Goal: Navigation & Orientation: Find specific page/section

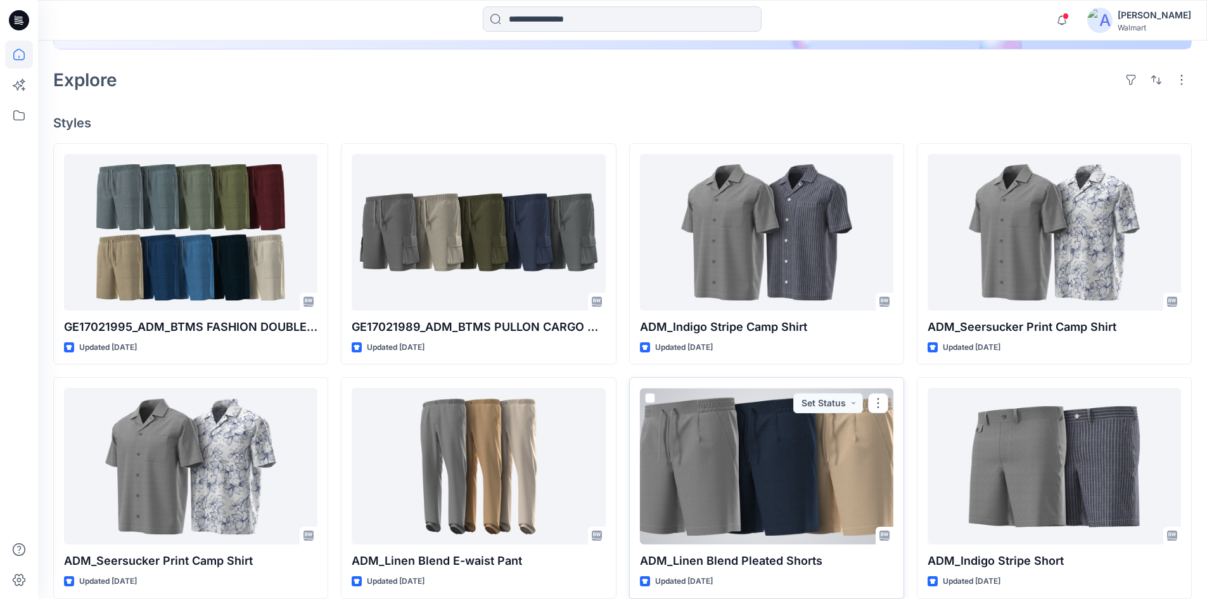
scroll to position [317, 0]
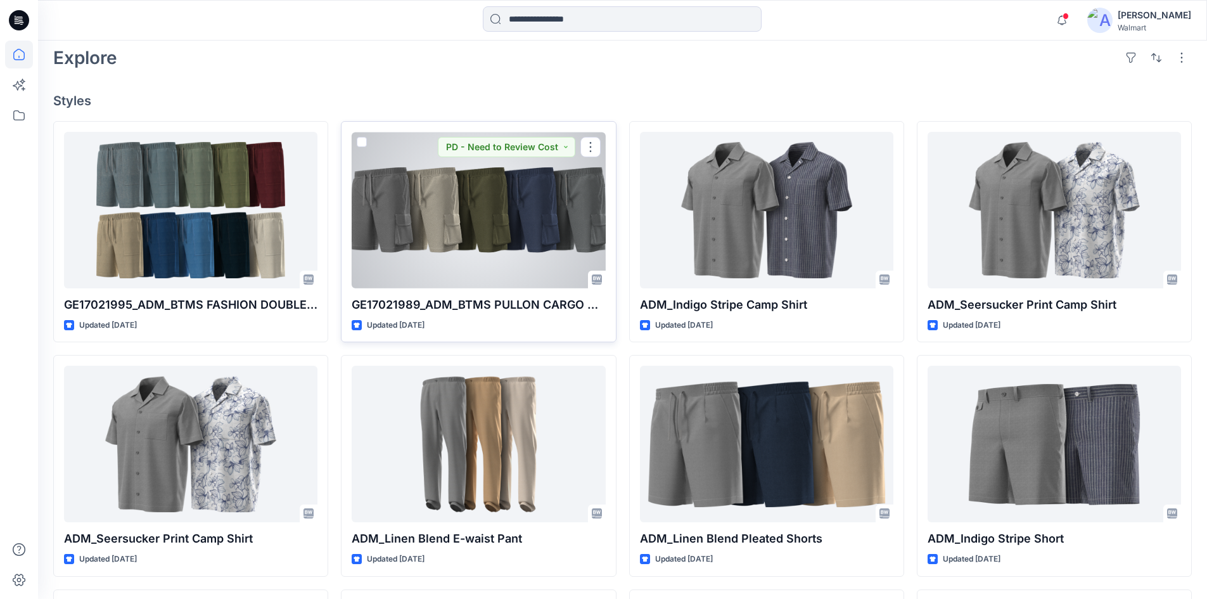
click at [515, 224] on div at bounding box center [478, 210] width 253 height 157
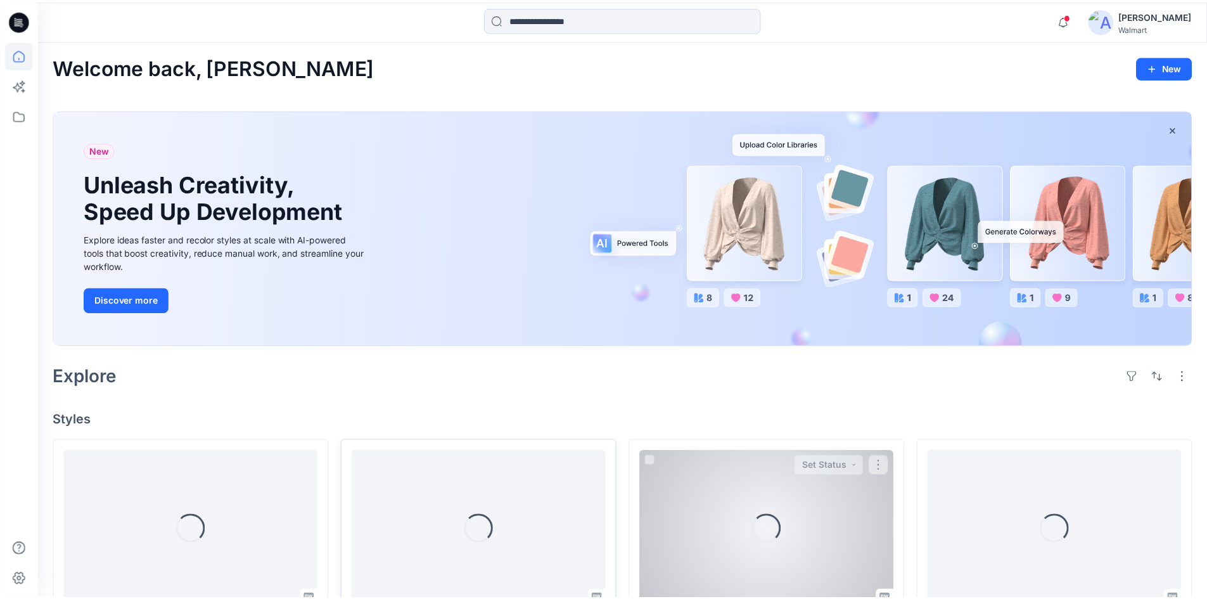
scroll to position [317, 0]
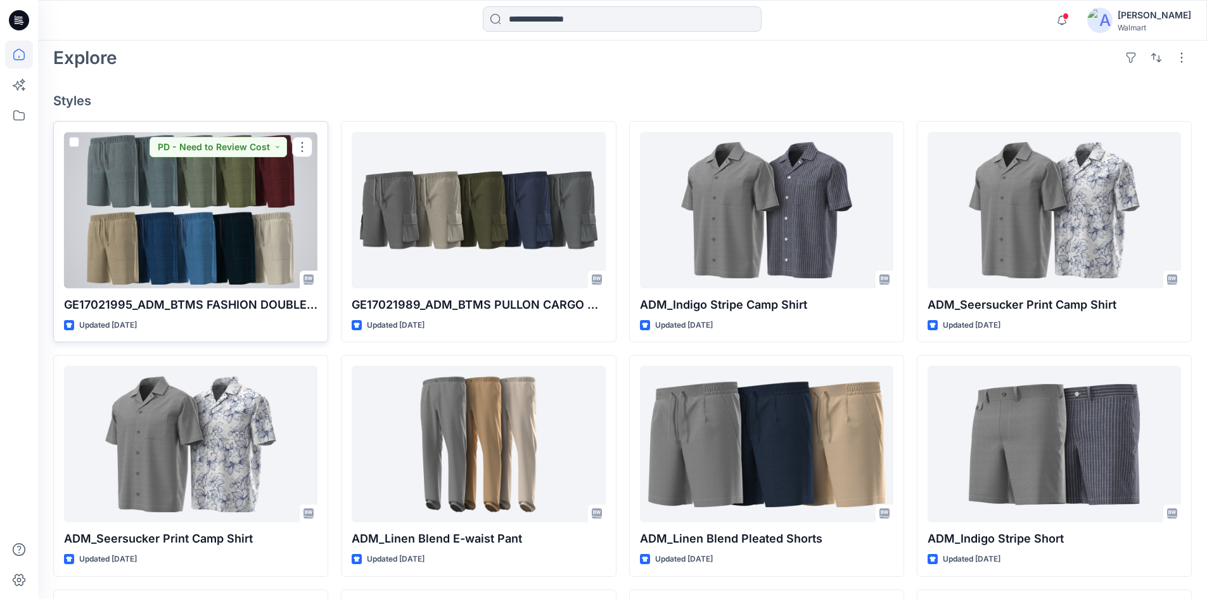
click at [124, 199] on div at bounding box center [190, 210] width 253 height 157
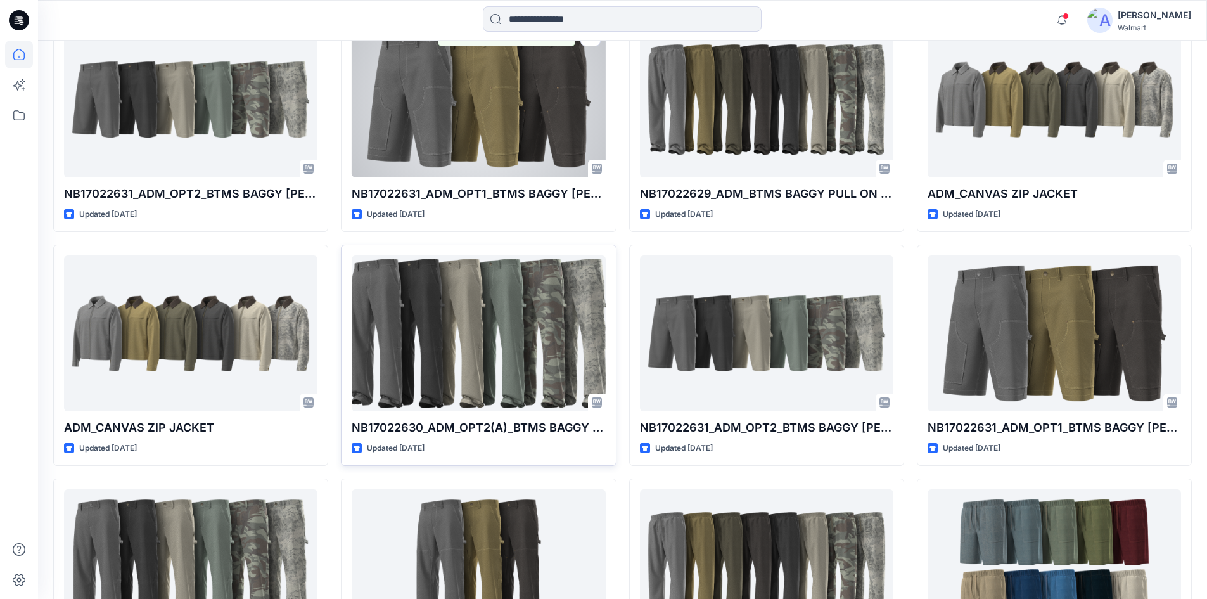
scroll to position [1838, 0]
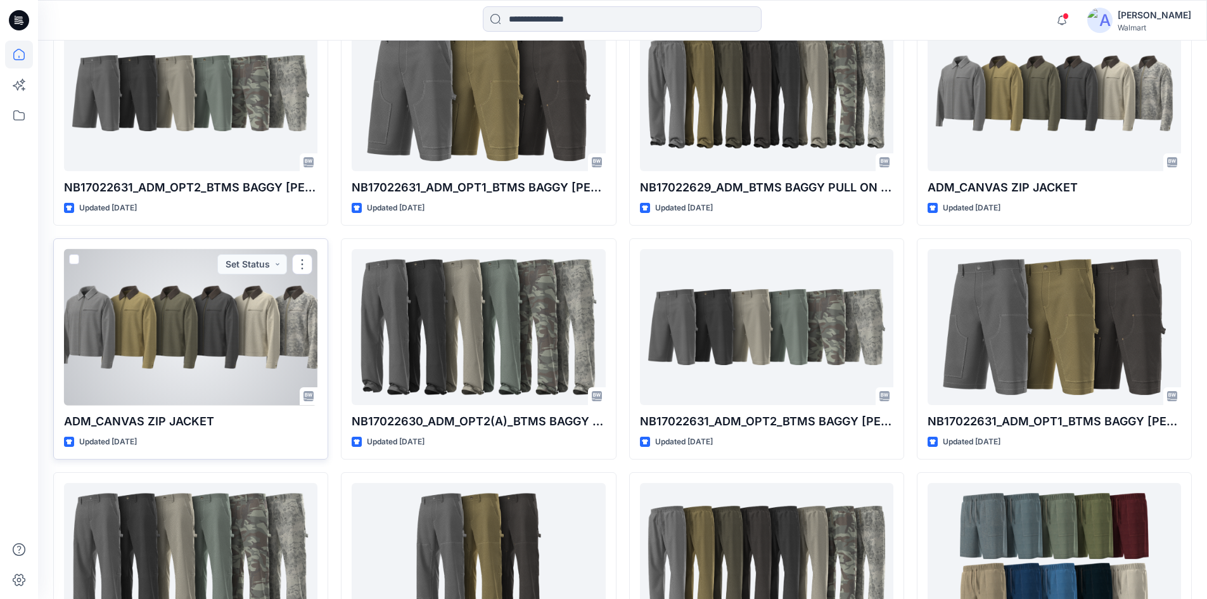
click at [121, 368] on div at bounding box center [190, 327] width 253 height 157
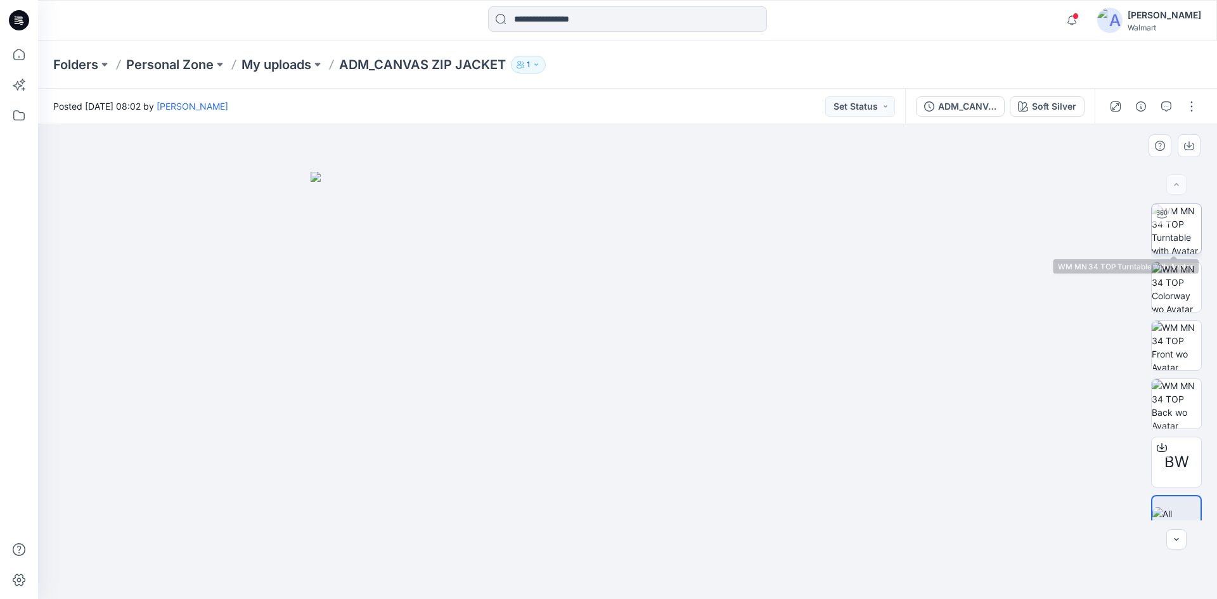
click at [1188, 233] on img at bounding box center [1175, 228] width 49 height 49
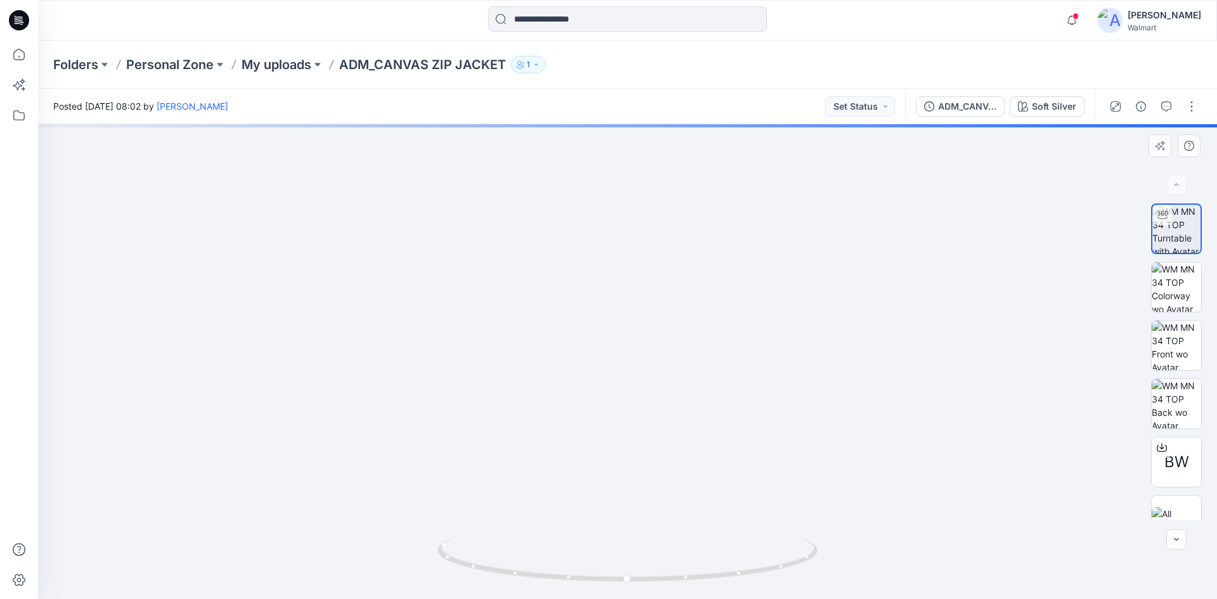
drag, startPoint x: 658, startPoint y: 205, endPoint x: 641, endPoint y: 403, distance: 199.1
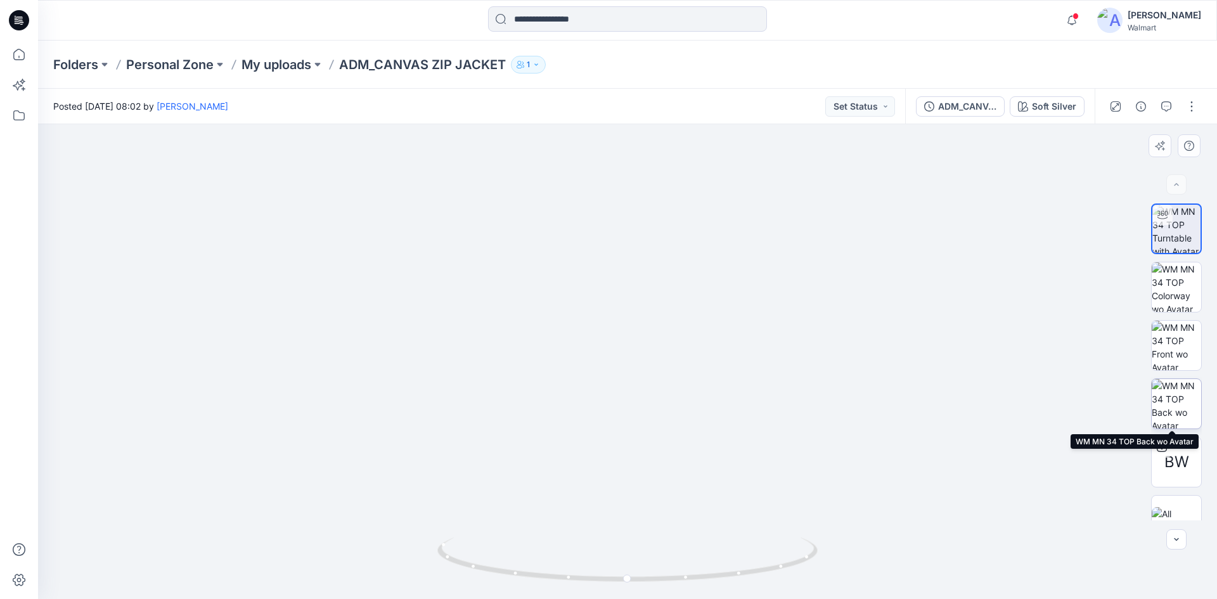
click at [1182, 404] on img at bounding box center [1175, 403] width 49 height 49
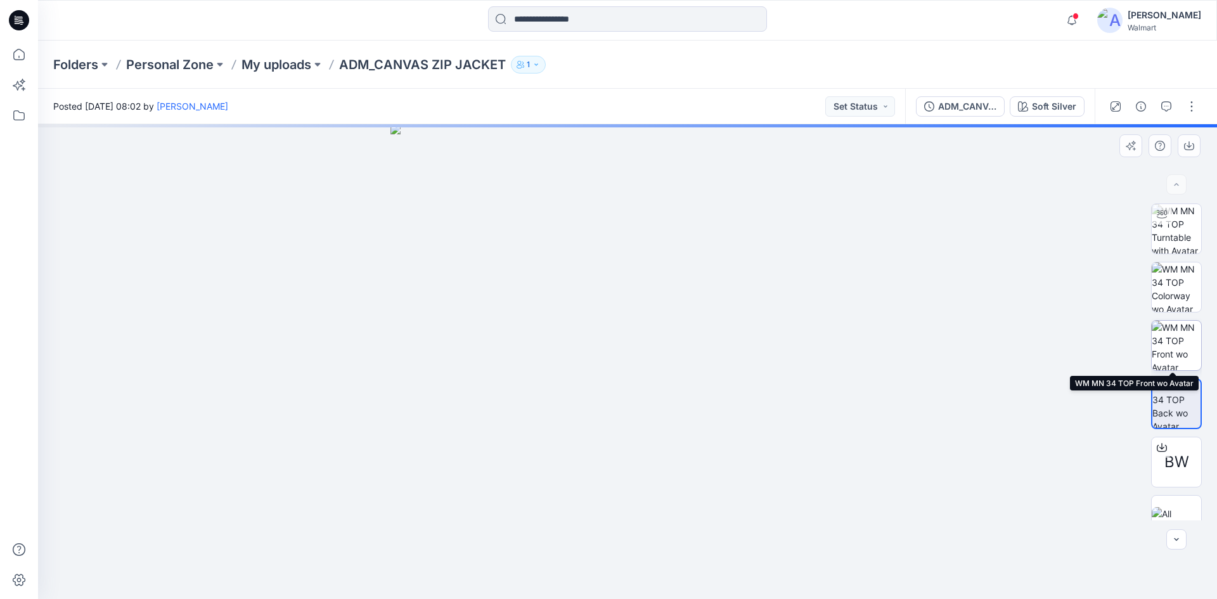
click at [1167, 338] on img at bounding box center [1175, 345] width 49 height 49
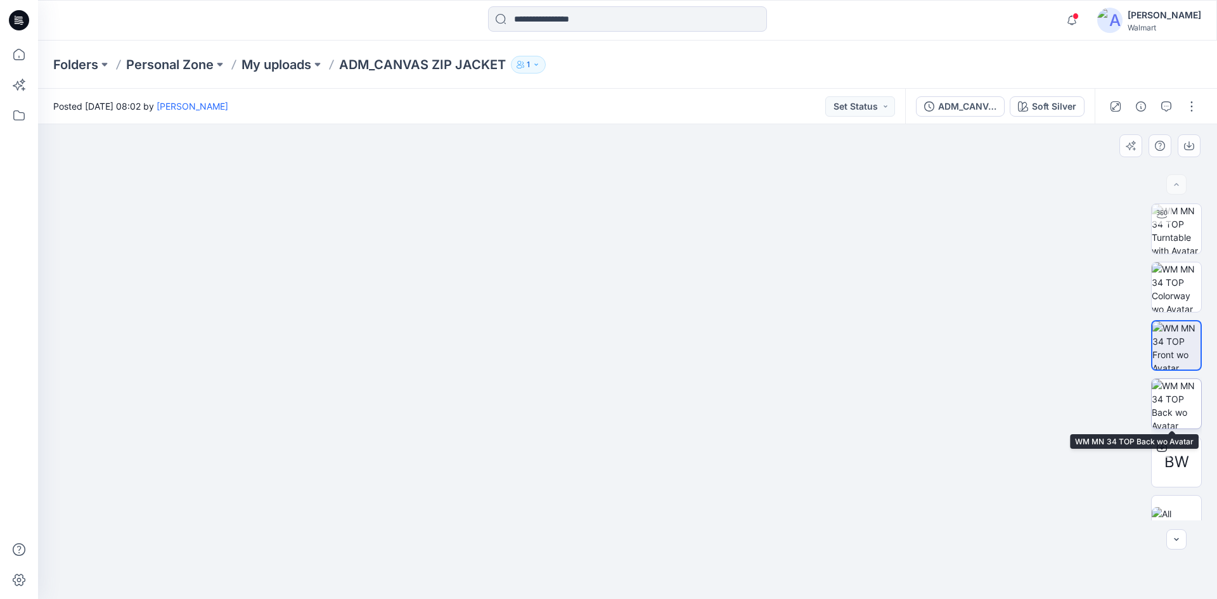
click at [1174, 395] on img at bounding box center [1175, 403] width 49 height 49
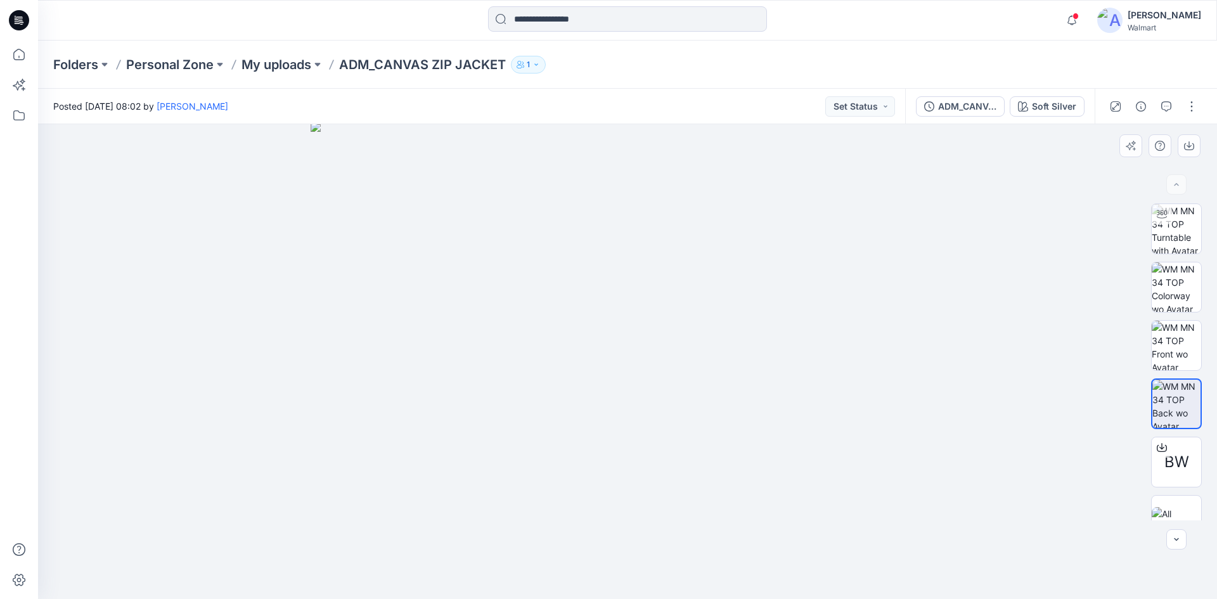
drag, startPoint x: 671, startPoint y: 210, endPoint x: 662, endPoint y: 335, distance: 124.5
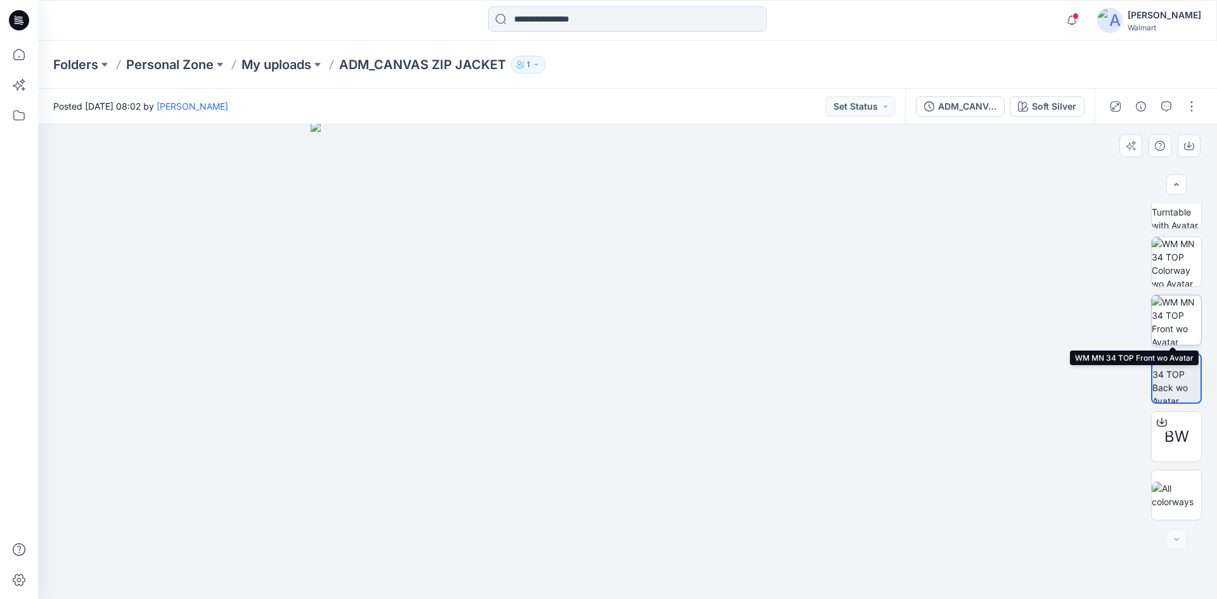
click at [1177, 314] on img at bounding box center [1175, 319] width 49 height 49
drag, startPoint x: 632, startPoint y: 245, endPoint x: 631, endPoint y: 293, distance: 48.8
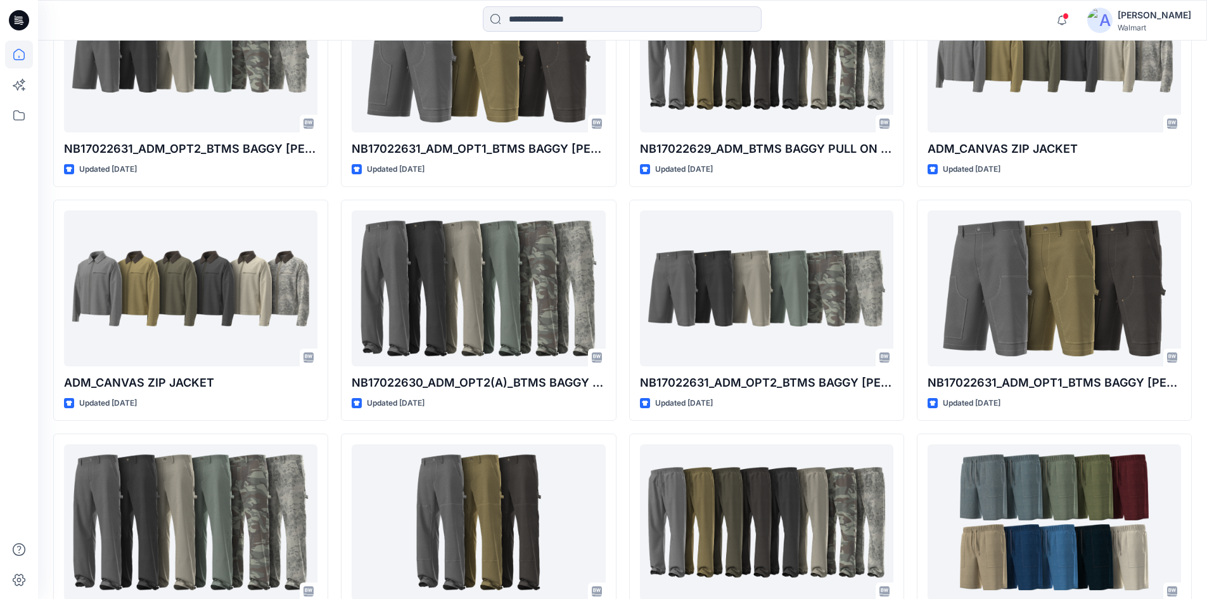
scroll to position [1874, 0]
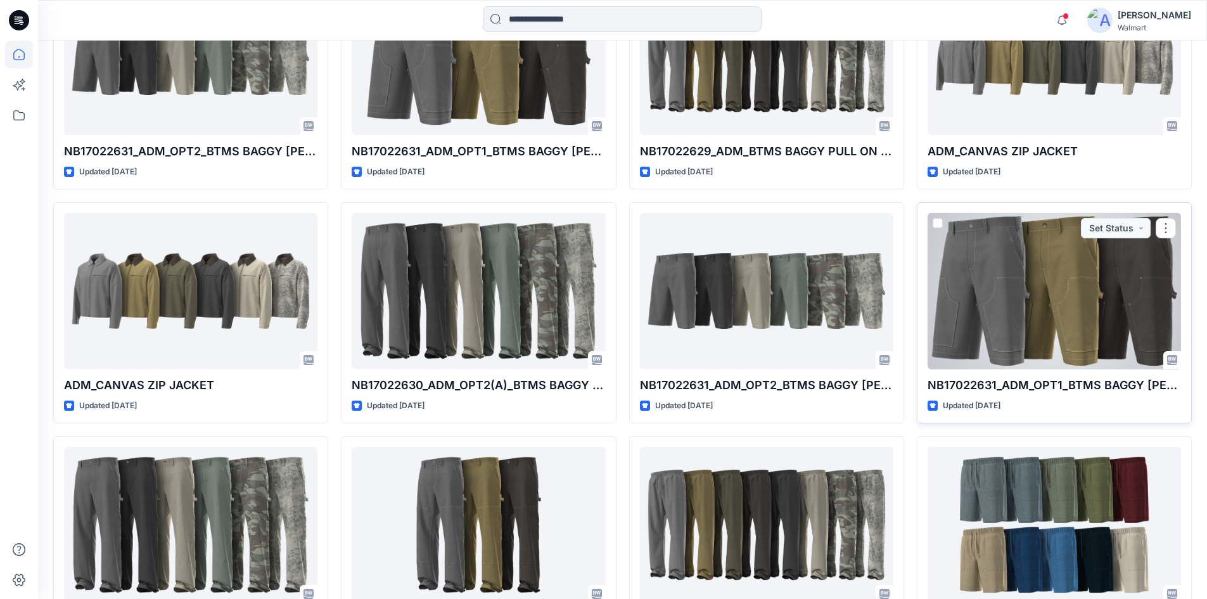
click at [1053, 302] on div at bounding box center [1054, 291] width 253 height 157
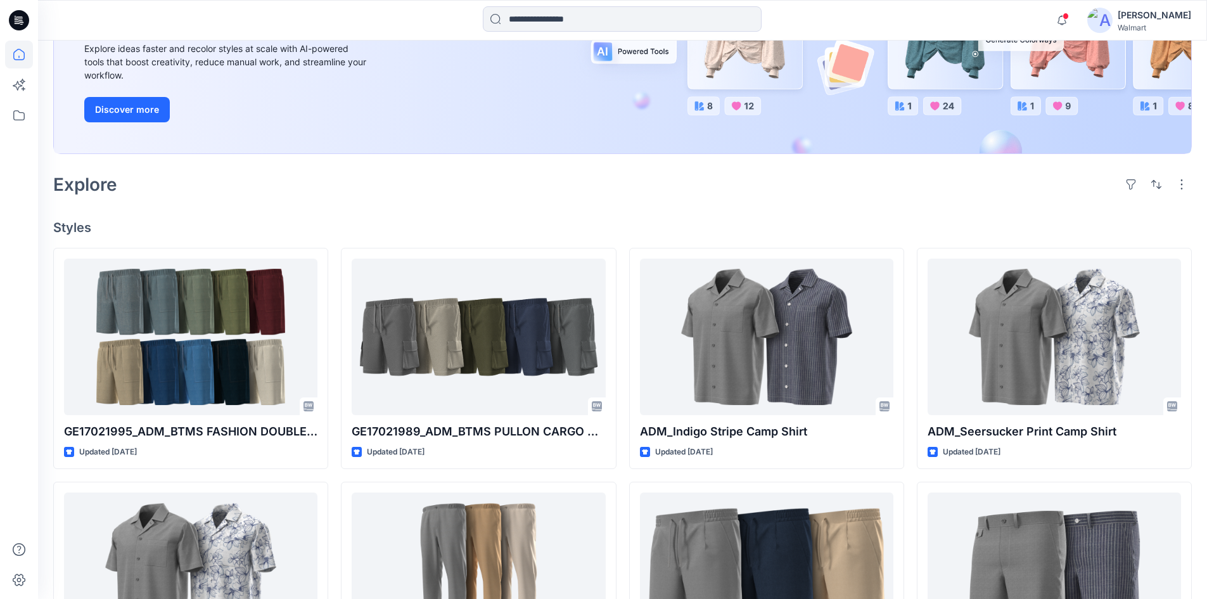
scroll to position [127, 0]
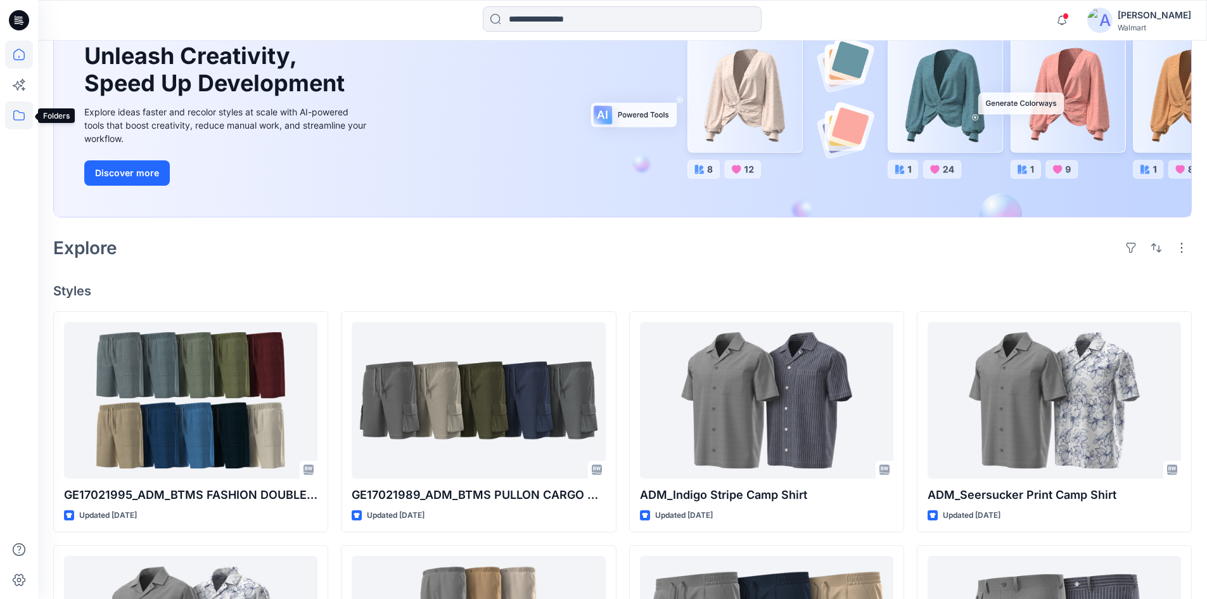
click at [20, 122] on icon at bounding box center [19, 115] width 28 height 28
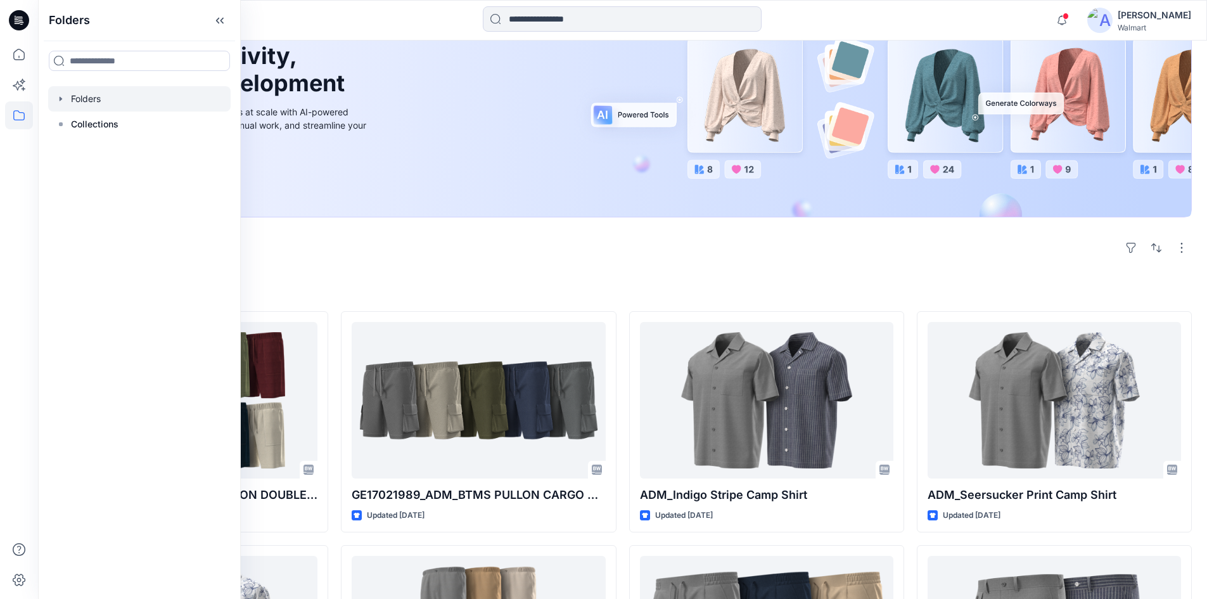
click at [63, 96] on icon "button" at bounding box center [61, 99] width 10 height 10
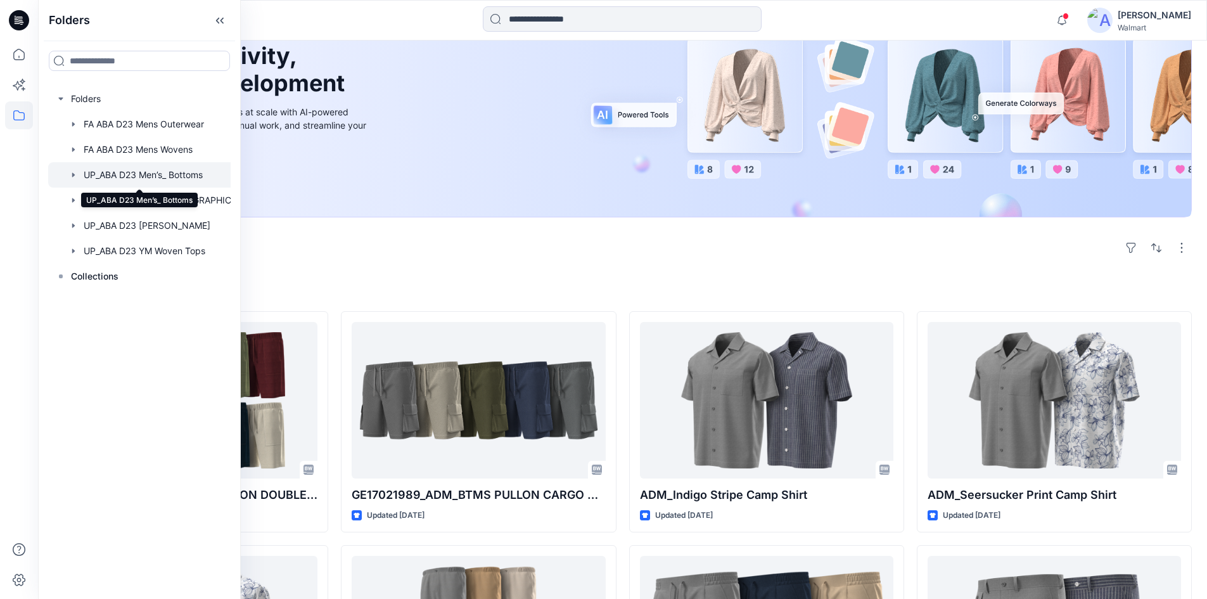
click at [147, 174] on div at bounding box center [155, 174] width 215 height 25
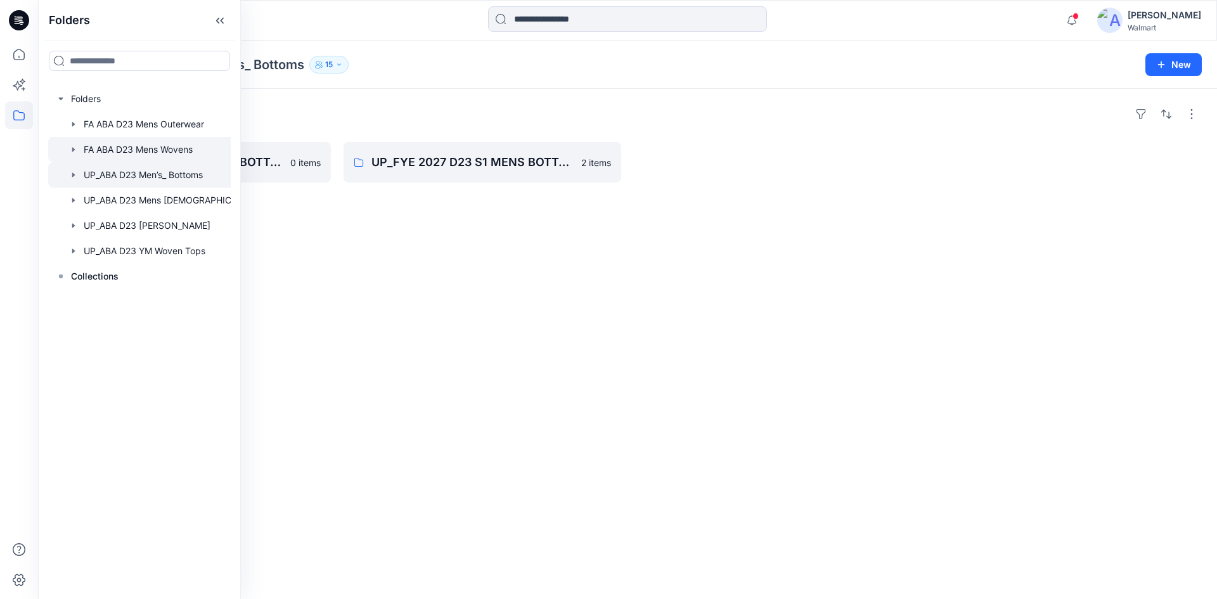
click at [153, 155] on div at bounding box center [155, 149] width 215 height 25
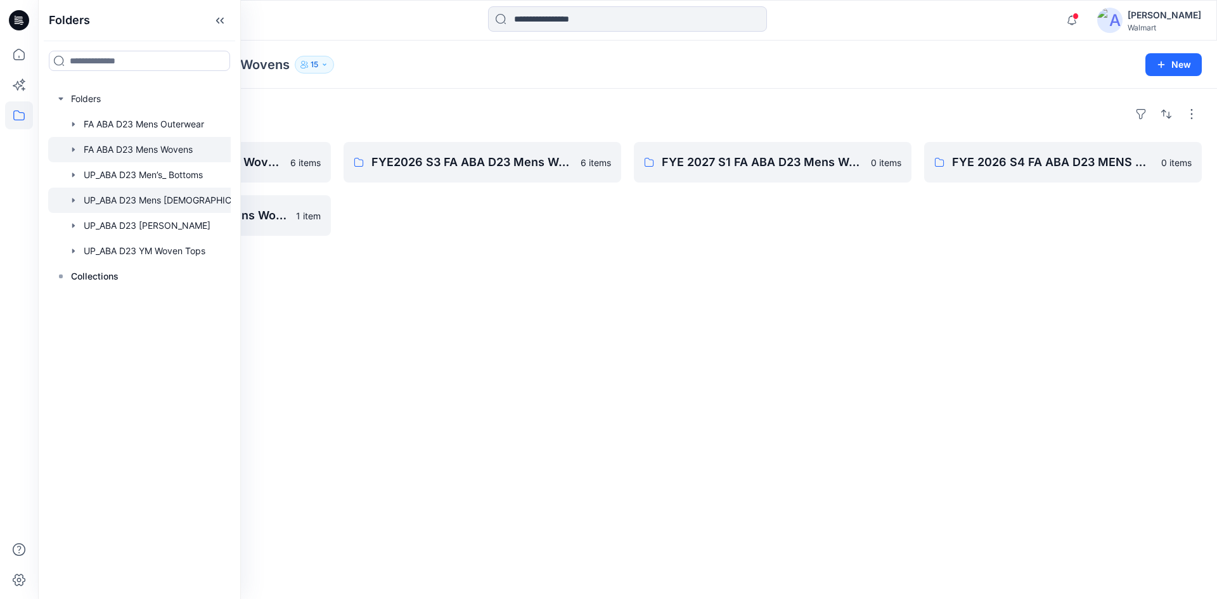
click at [148, 199] on div at bounding box center [155, 200] width 215 height 25
click at [80, 150] on div at bounding box center [155, 149] width 215 height 25
click at [97, 117] on div at bounding box center [155, 124] width 215 height 25
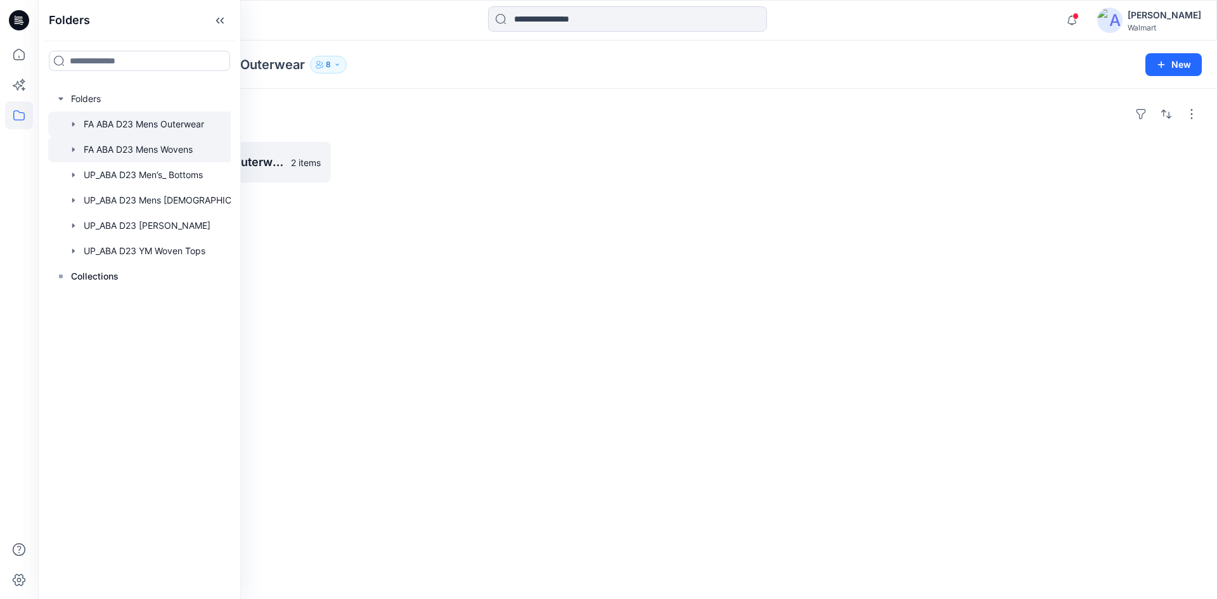
click at [71, 148] on icon "button" at bounding box center [73, 149] width 10 height 10
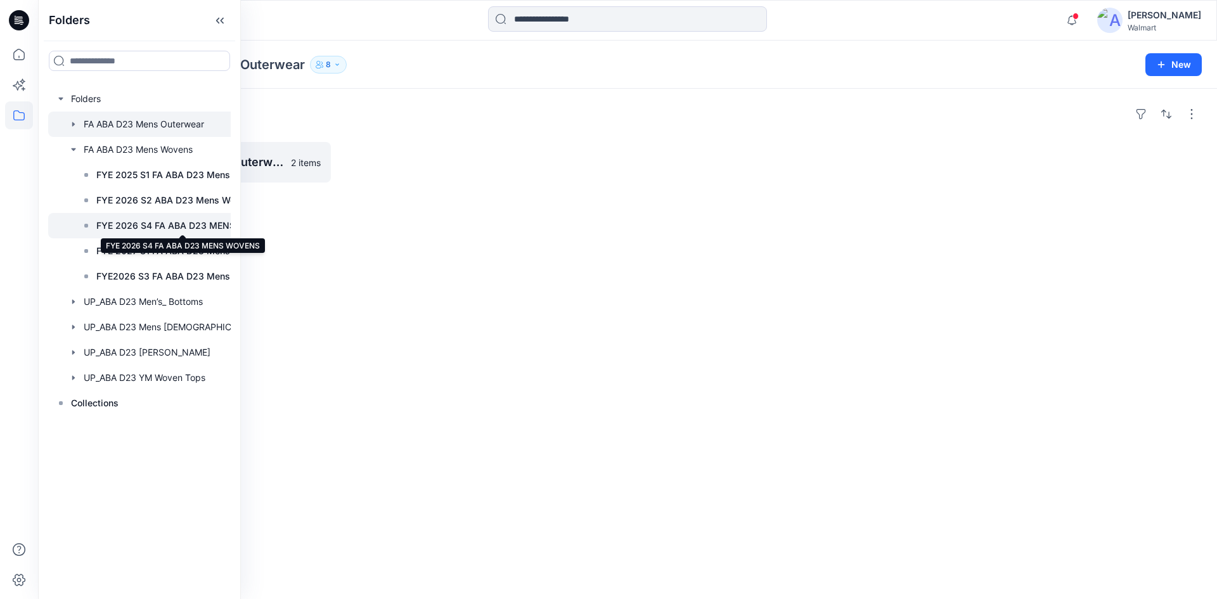
click at [138, 226] on p "FYE 2026 S4 FA ABA D23 MENS WOVENS" at bounding box center [182, 225] width 172 height 15
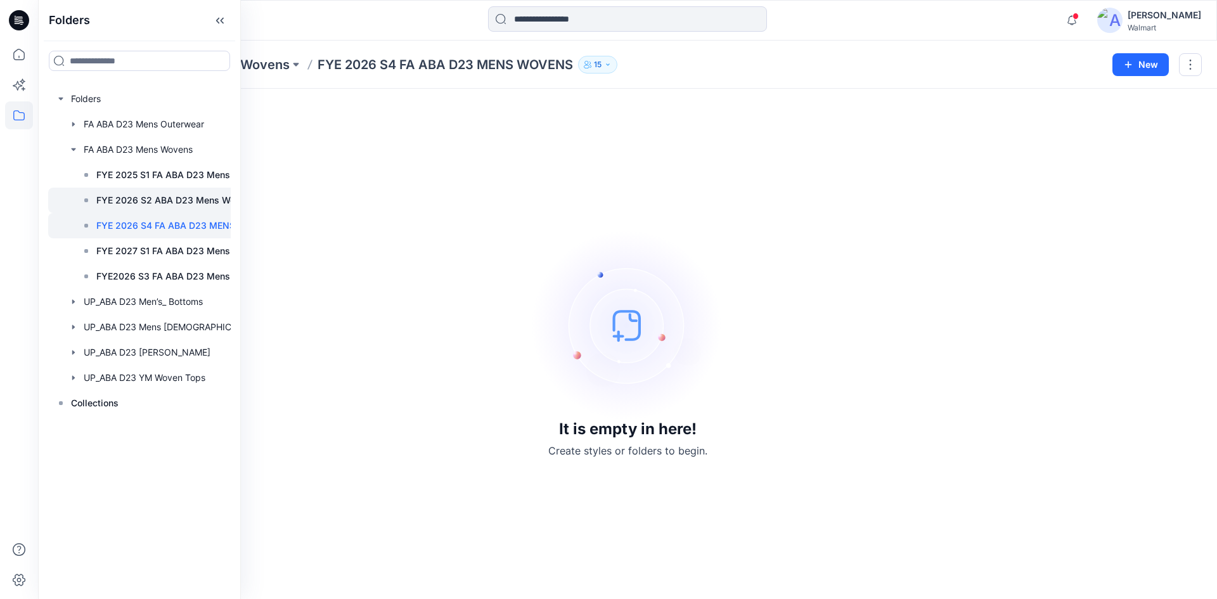
click at [146, 197] on p "FYE 2026 S2 ABA D23 Mens Wovens" at bounding box center [175, 200] width 159 height 15
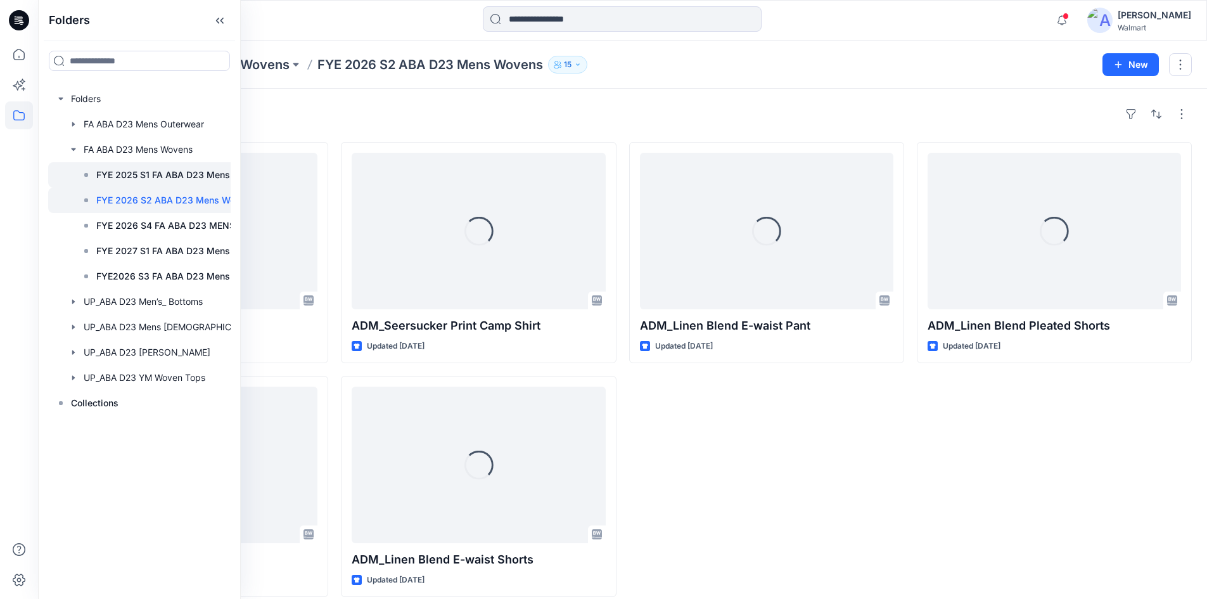
click at [154, 178] on p "FYE 2025 S1 FA ABA D23 Mens Wovens" at bounding box center [181, 174] width 170 height 15
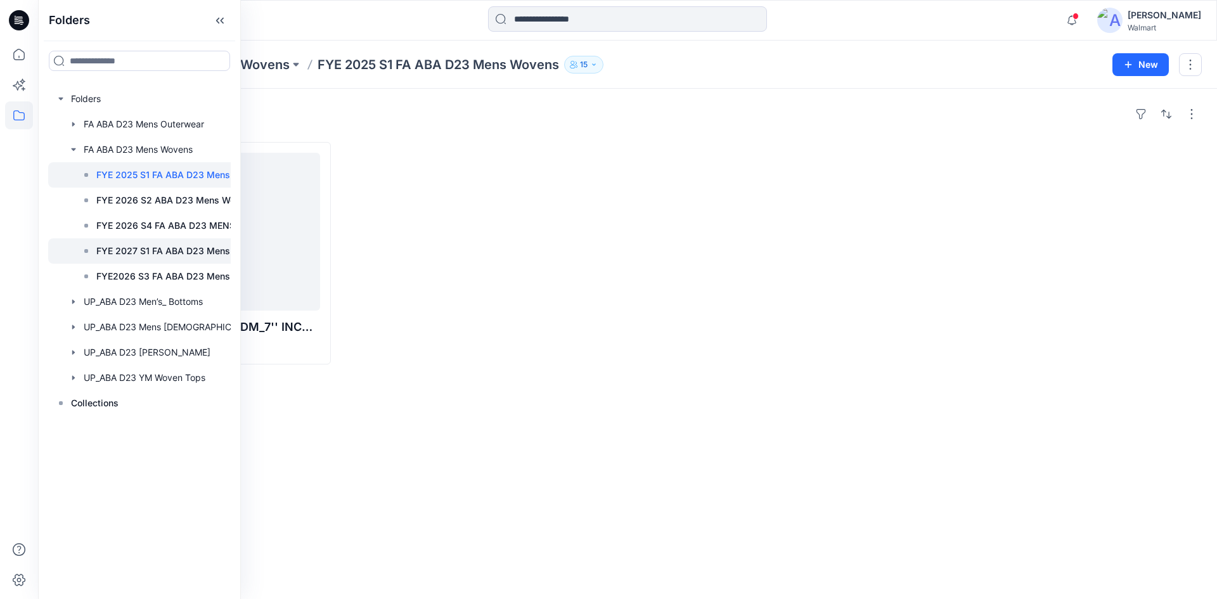
click at [147, 248] on p "FYE 2027 S1 FA ABA D23 Mens Wovens" at bounding box center [181, 250] width 170 height 15
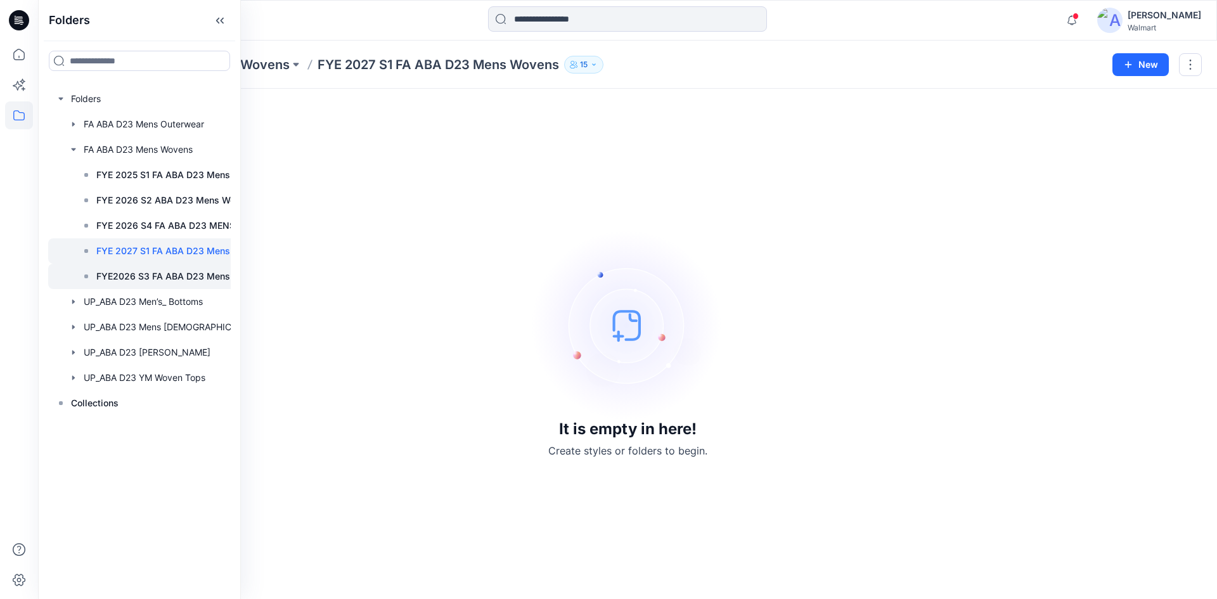
click at [155, 280] on p "FYE2026 S3 FA ABA D23 Mens Wovens" at bounding box center [181, 276] width 170 height 15
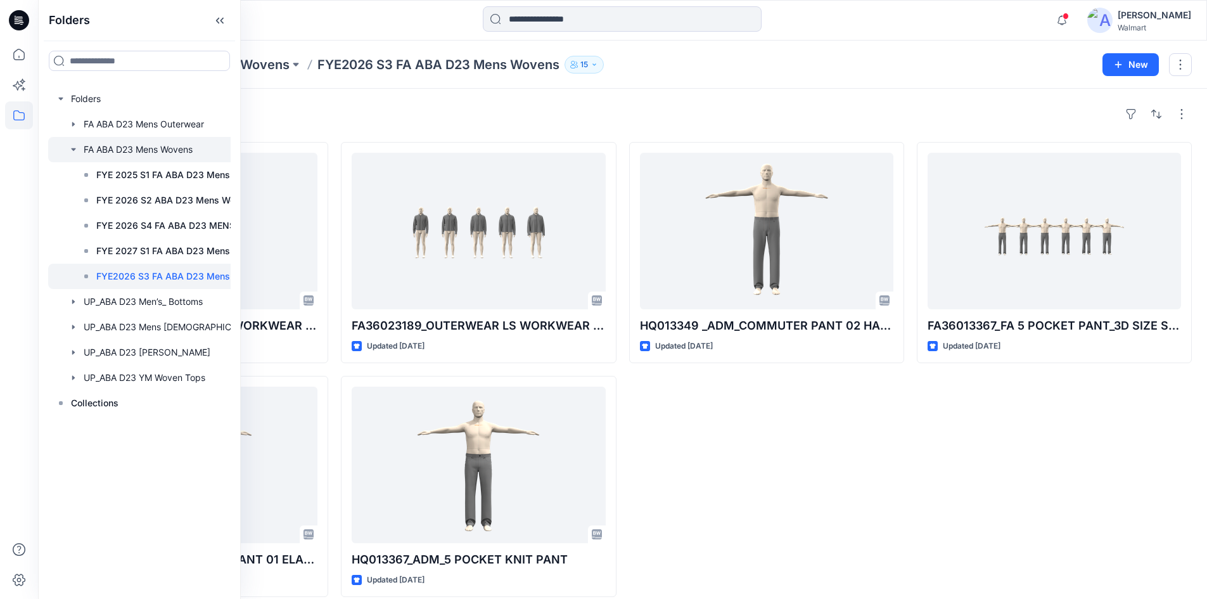
click at [75, 151] on icon "button" at bounding box center [73, 149] width 10 height 10
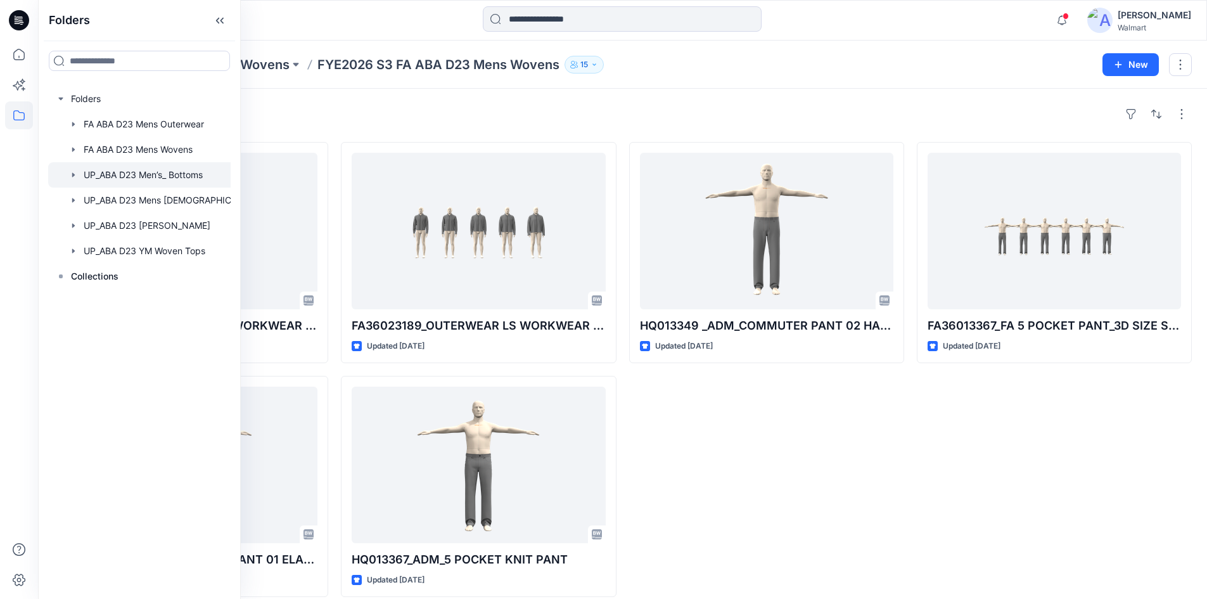
click at [72, 175] on icon "button" at bounding box center [73, 175] width 10 height 10
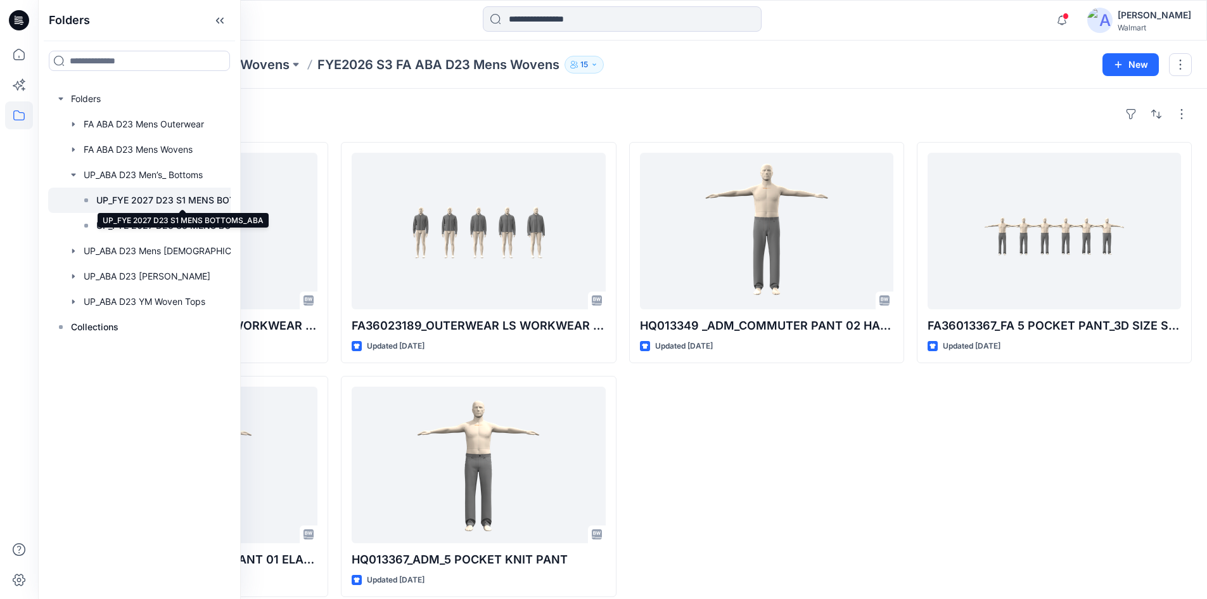
click at [112, 203] on p "UP_FYE 2027 D23 S1 MENS BOTTOMS_ABA" at bounding box center [182, 200] width 172 height 15
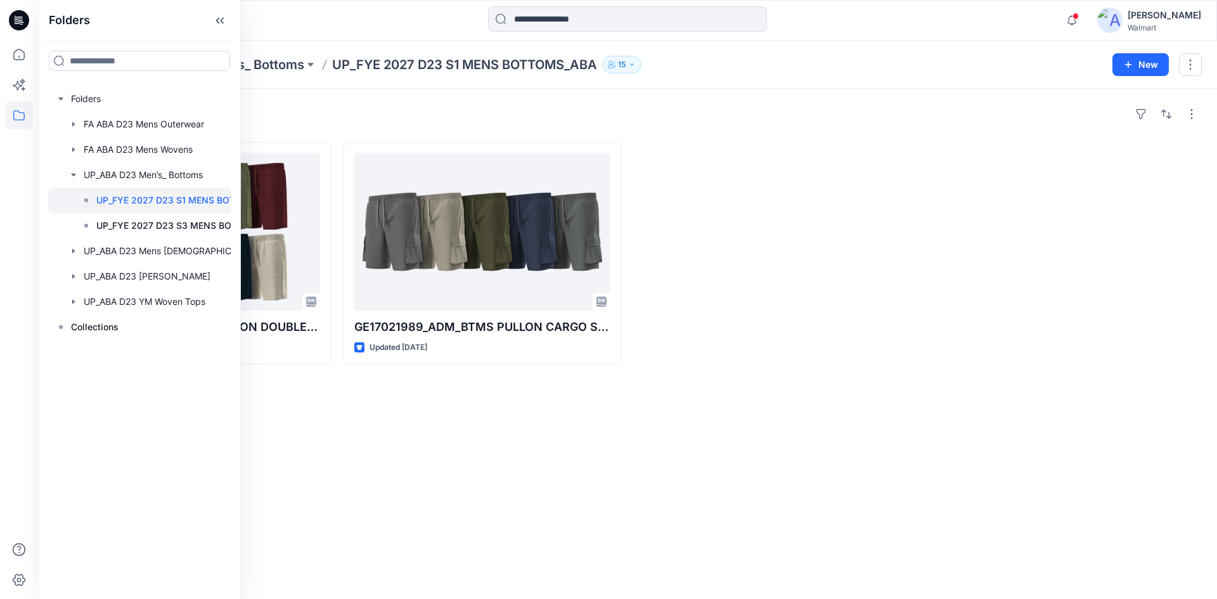
click at [346, 420] on div "Styles GE17021995_ADM_BTMS FASHION DOUBLECLOTH SHORT Updated [DATE] GE17021989_…" at bounding box center [627, 344] width 1179 height 510
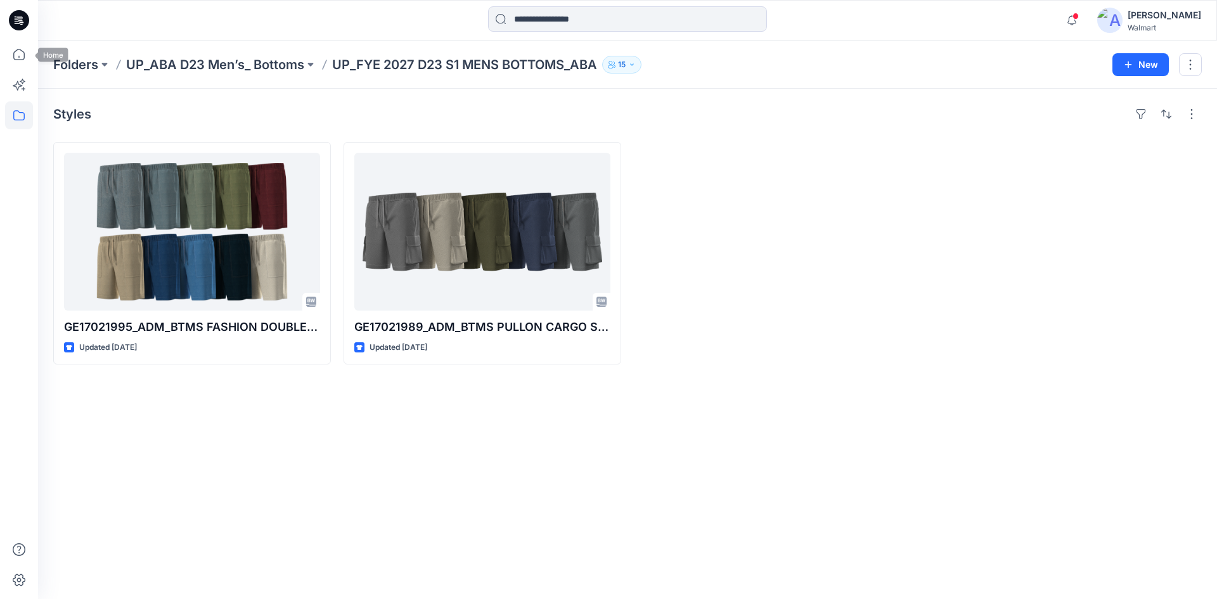
click at [18, 20] on icon at bounding box center [20, 20] width 5 height 1
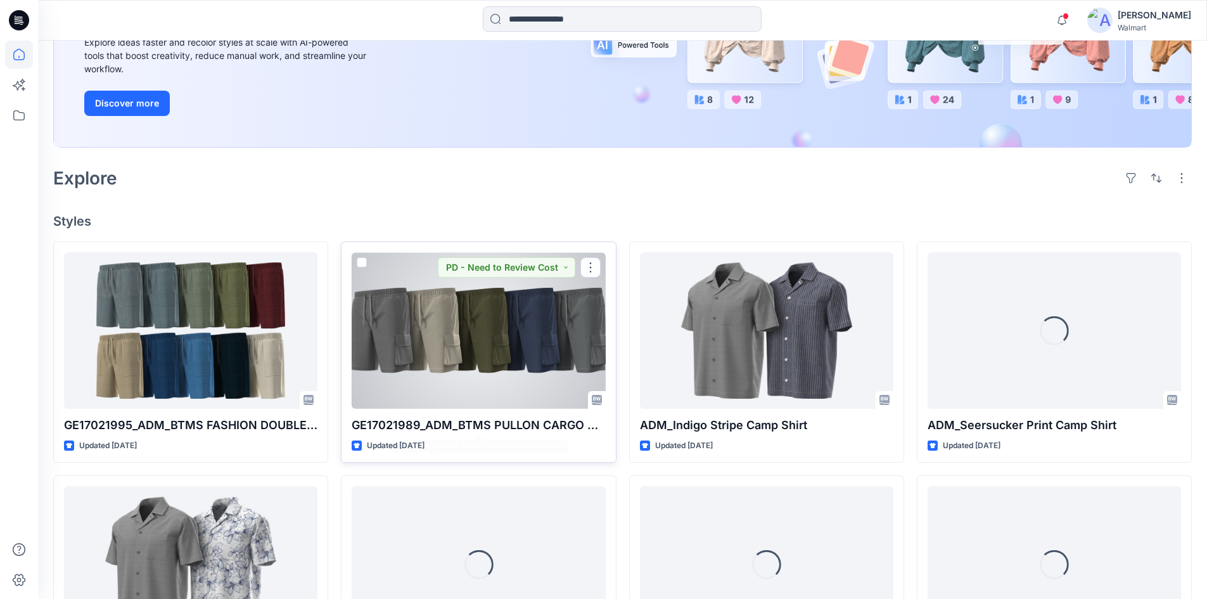
scroll to position [253, 0]
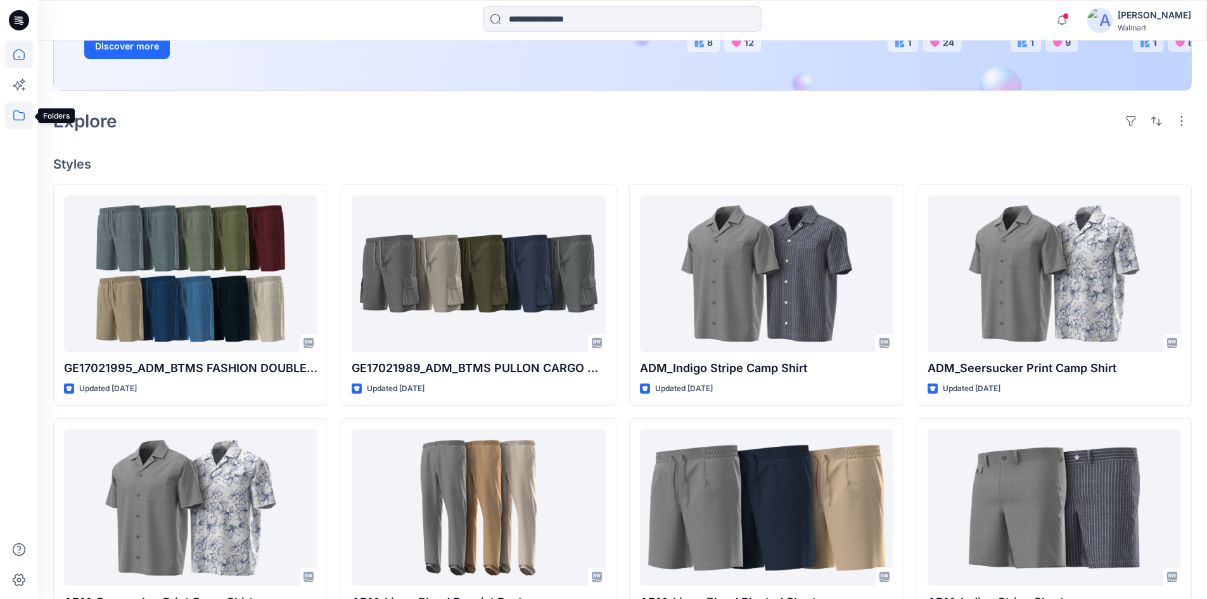
click at [29, 129] on icon at bounding box center [19, 115] width 28 height 28
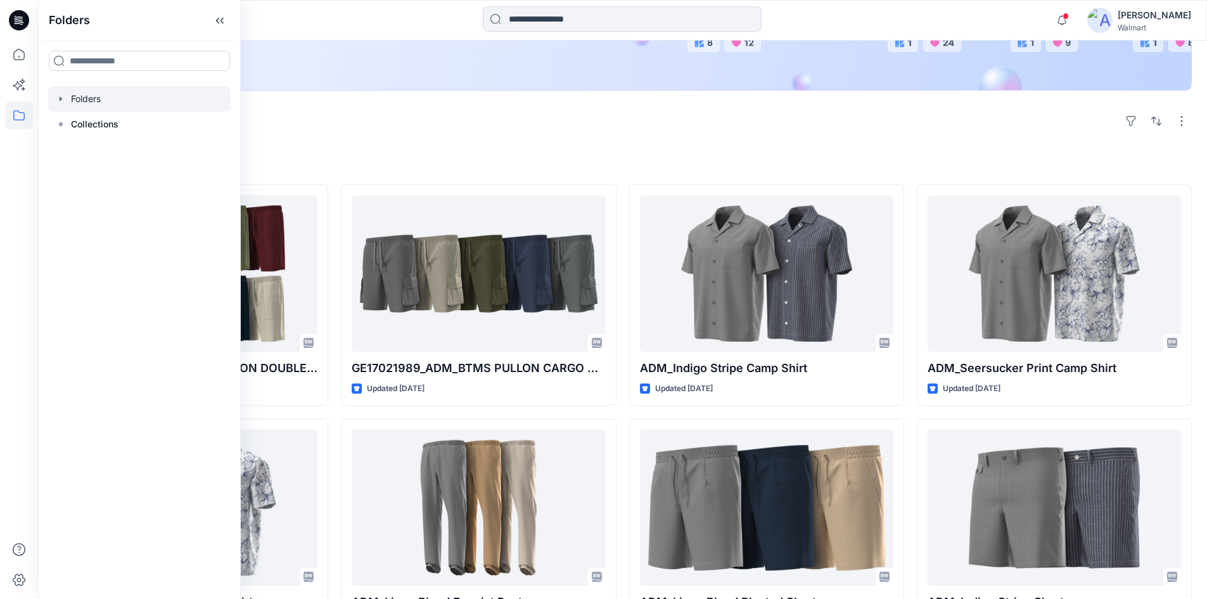
click at [63, 96] on icon "button" at bounding box center [61, 99] width 10 height 10
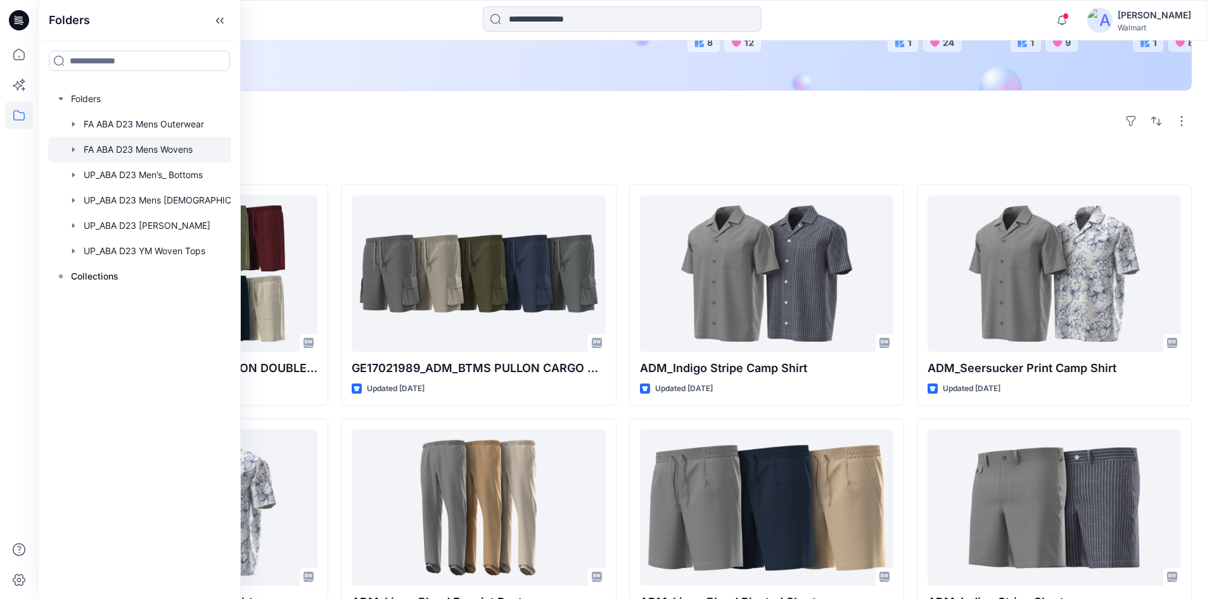
click at [110, 148] on div at bounding box center [155, 149] width 215 height 25
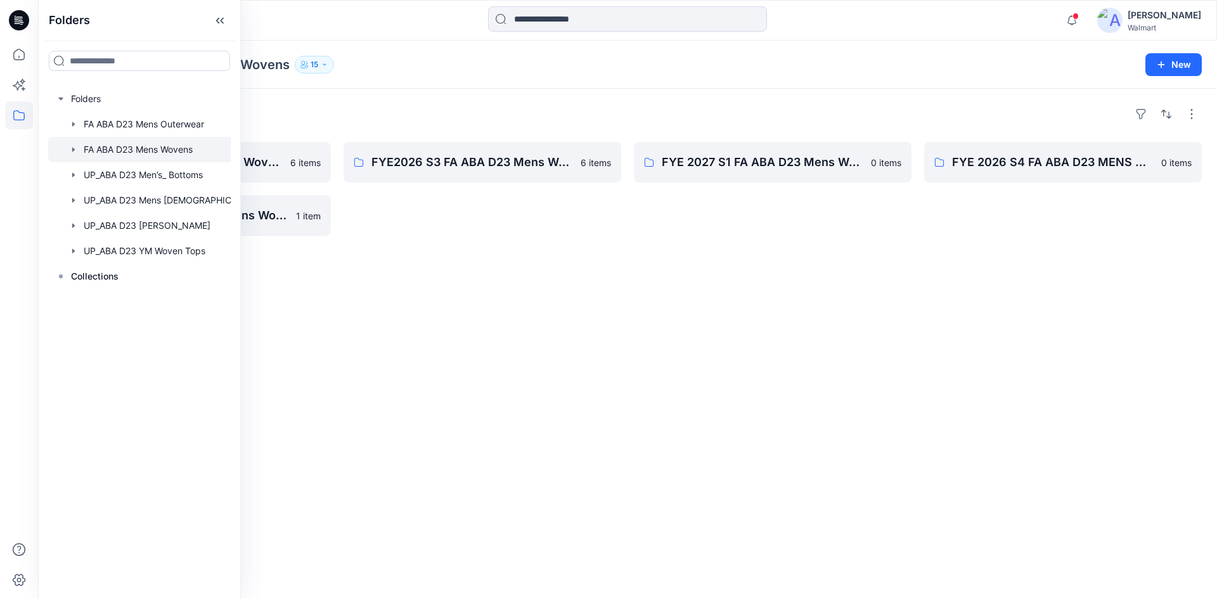
click at [73, 148] on icon "button" at bounding box center [73, 149] width 3 height 4
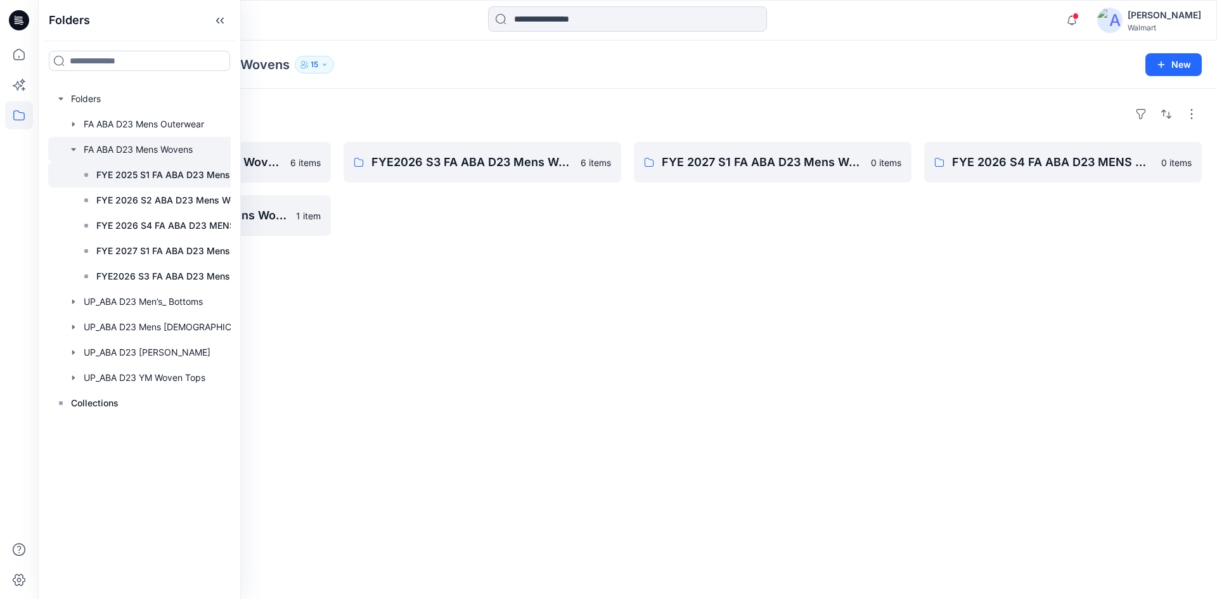
click at [136, 177] on p "FYE 2025 S1 FA ABA D23 Mens Wovens" at bounding box center [181, 174] width 170 height 15
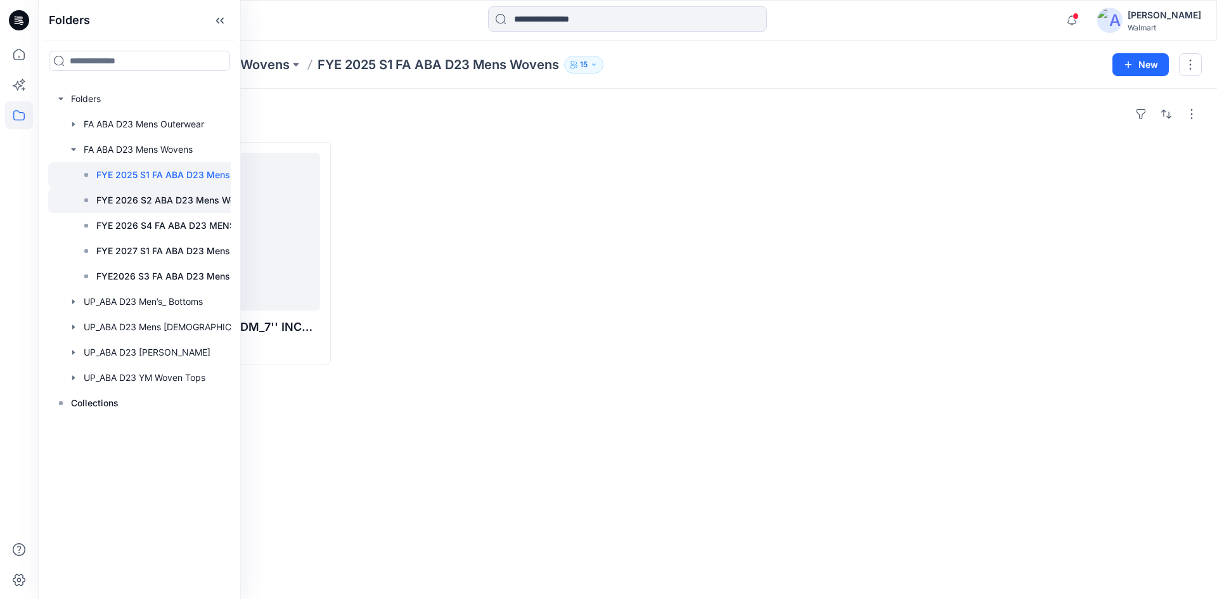
click at [136, 200] on p "FYE 2026 S2 ABA D23 Mens Wovens" at bounding box center [175, 200] width 159 height 15
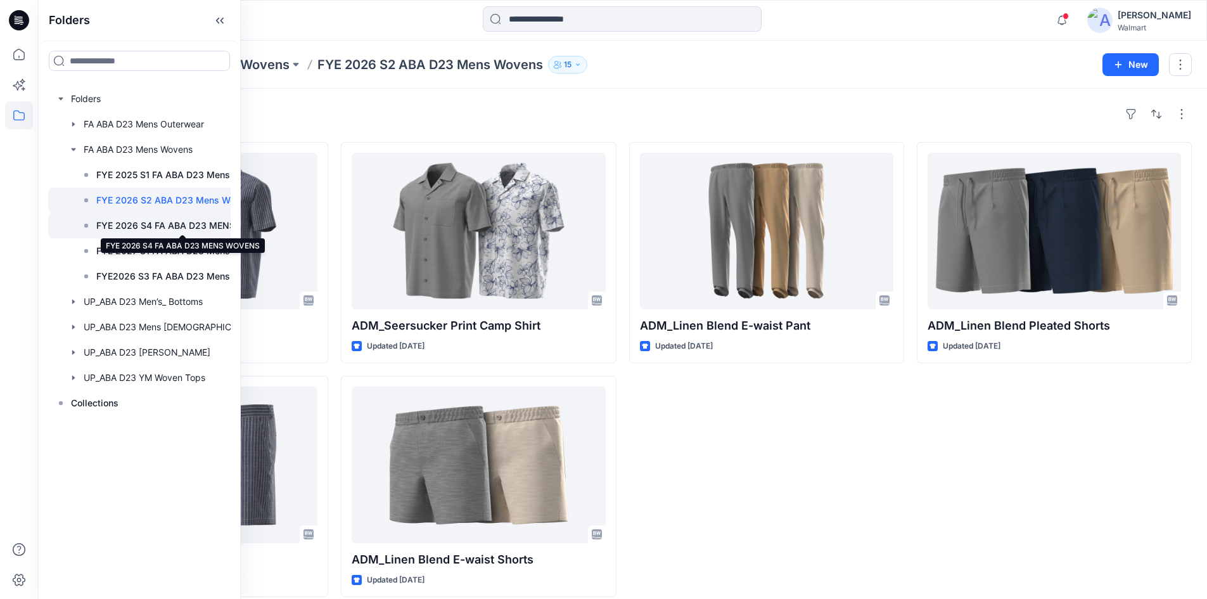
click at [141, 226] on p "FYE 2026 S4 FA ABA D23 MENS WOVENS" at bounding box center [182, 225] width 172 height 15
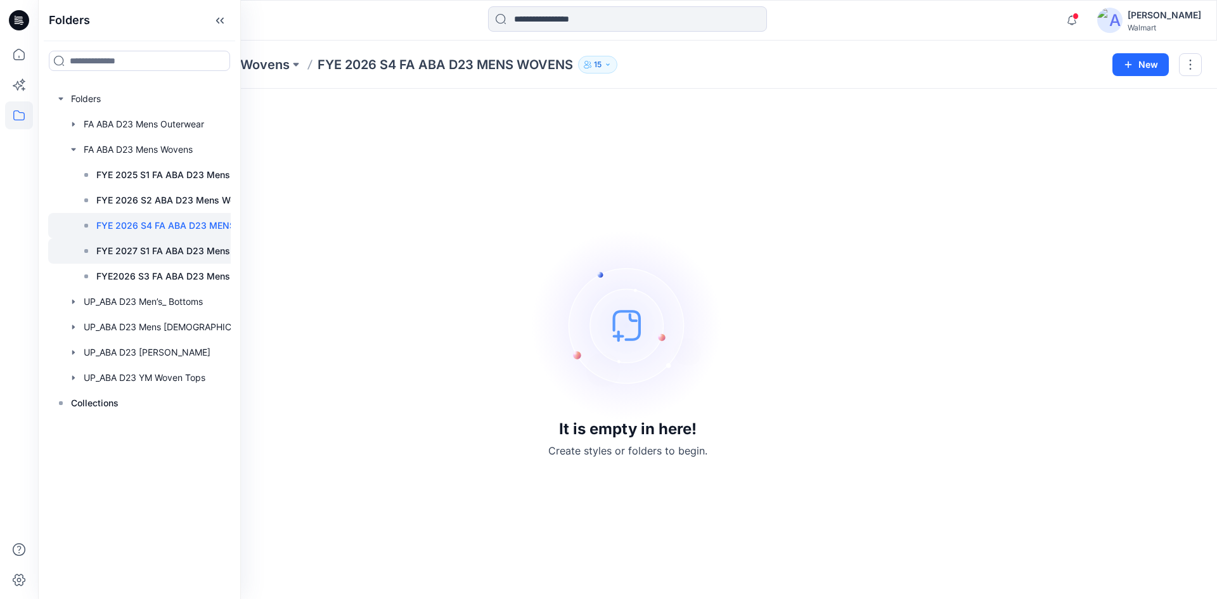
click at [157, 262] on div at bounding box center [162, 250] width 228 height 25
click at [161, 274] on p "FYE2026 S3 FA ABA D23 Mens Wovens" at bounding box center [181, 276] width 170 height 15
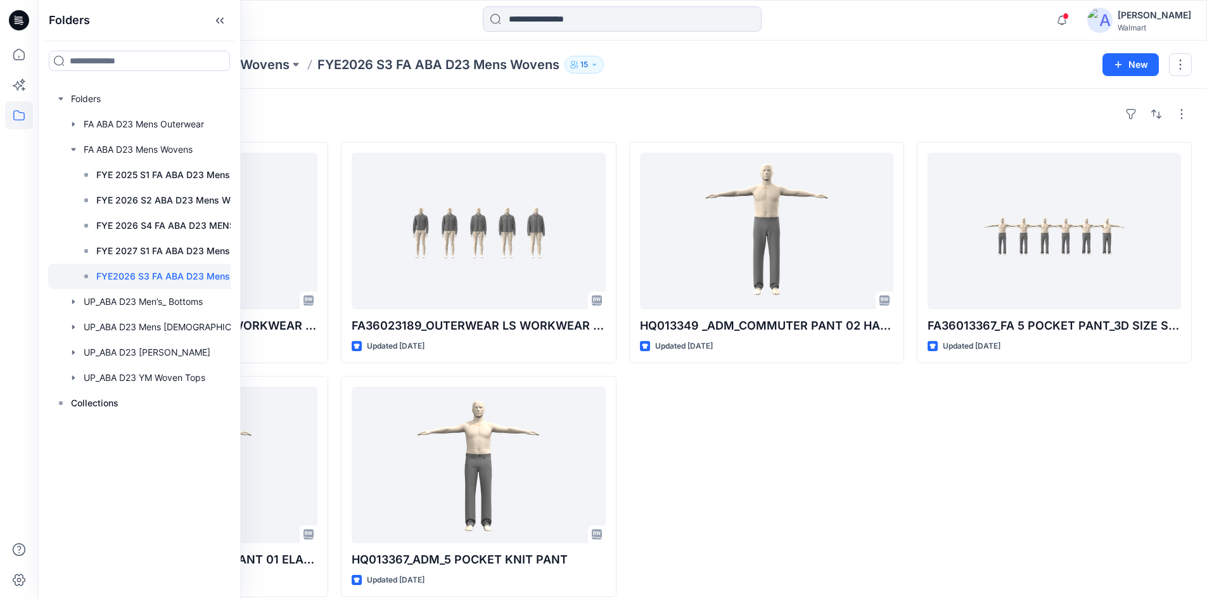
click at [876, 483] on div "HQ013349 _ADM_COMMUTER PANT 02 HALF ELASTIC WB Updated [DATE]" at bounding box center [766, 369] width 275 height 455
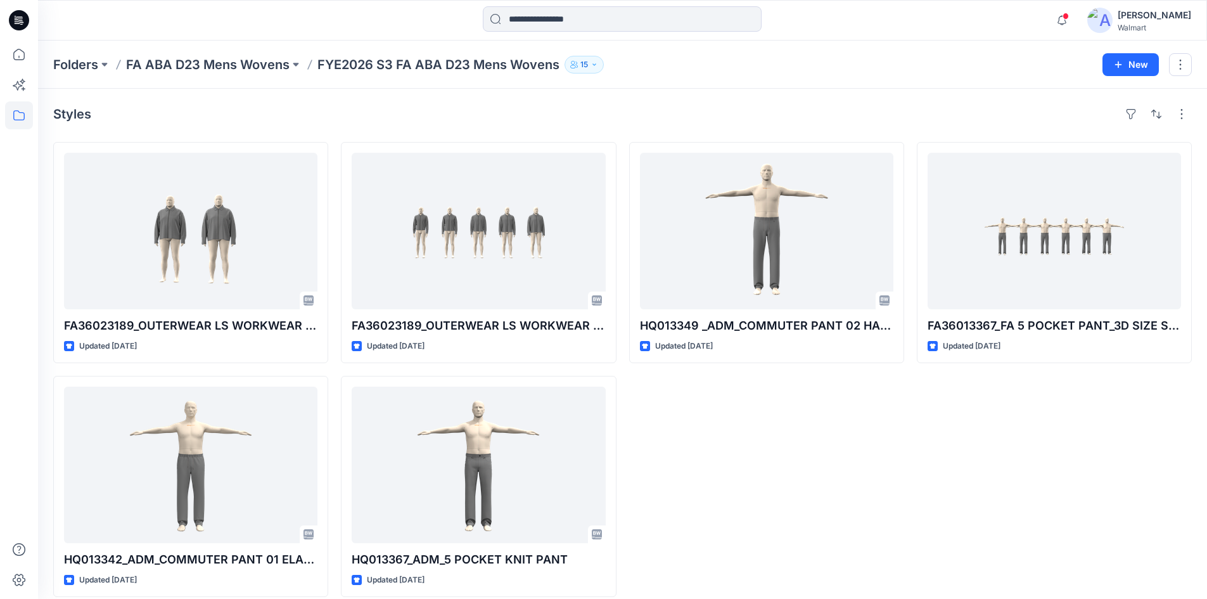
click at [16, 13] on icon at bounding box center [19, 20] width 20 height 20
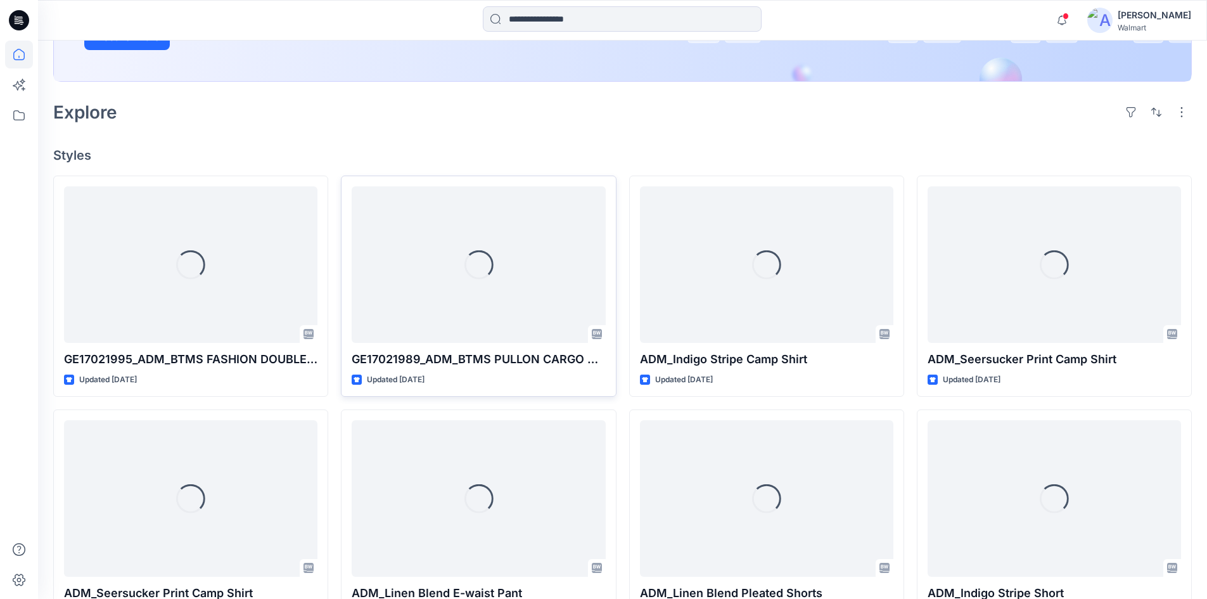
scroll to position [317, 0]
